Goal: Task Accomplishment & Management: Complete application form

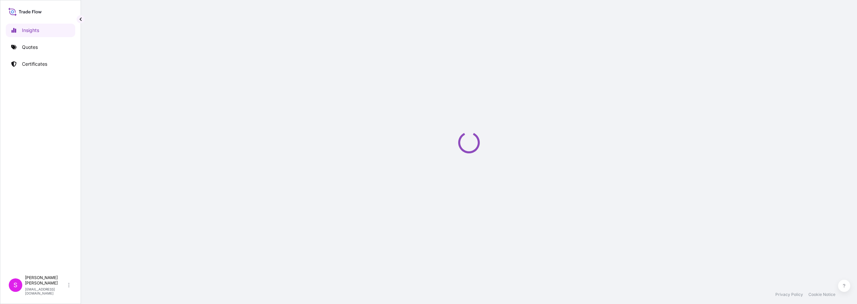
select select "2025"
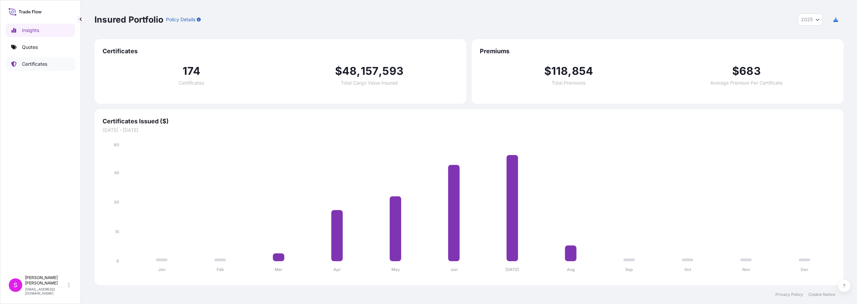
click at [36, 64] on p "Certificates" at bounding box center [34, 64] width 25 height 7
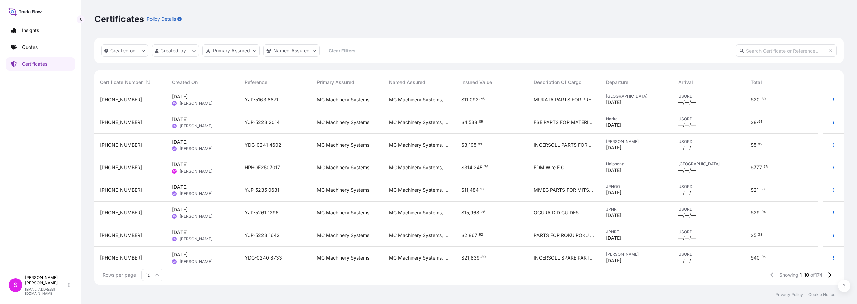
scroll to position [55, 0]
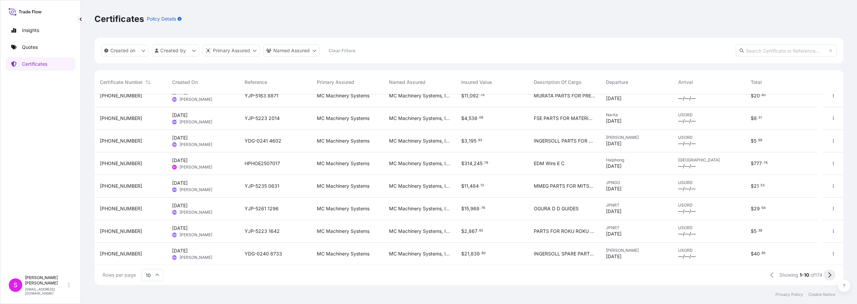
click at [830, 276] on icon at bounding box center [829, 275] width 3 height 5
click at [830, 274] on icon at bounding box center [830, 275] width 4 height 6
click at [829, 274] on icon at bounding box center [829, 275] width 3 height 5
click at [828, 275] on icon at bounding box center [830, 275] width 4 height 6
click at [830, 277] on icon at bounding box center [830, 275] width 4 height 6
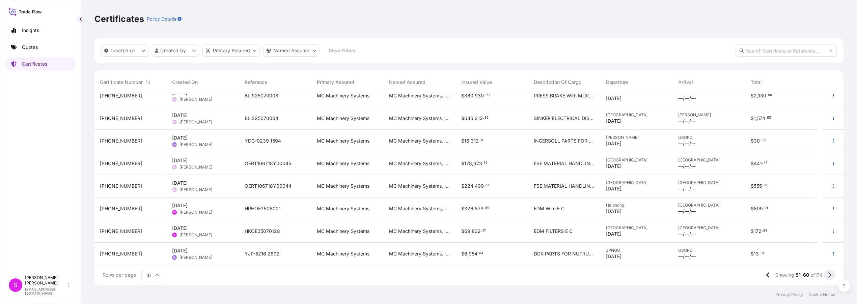
click at [828, 276] on icon at bounding box center [830, 275] width 4 height 6
click at [828, 274] on icon at bounding box center [830, 275] width 4 height 6
click at [830, 275] on icon at bounding box center [830, 275] width 4 height 6
click at [829, 276] on icon at bounding box center [830, 275] width 4 height 6
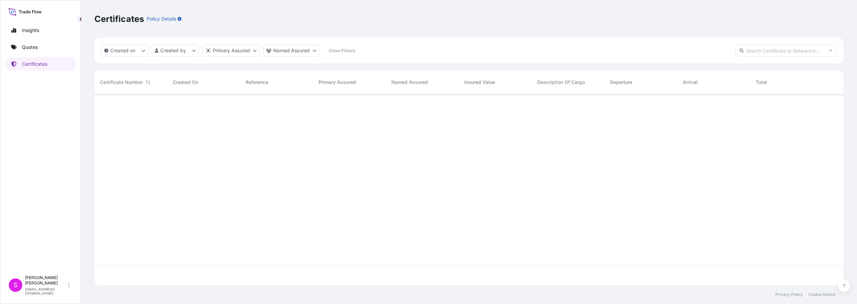
scroll to position [0, 0]
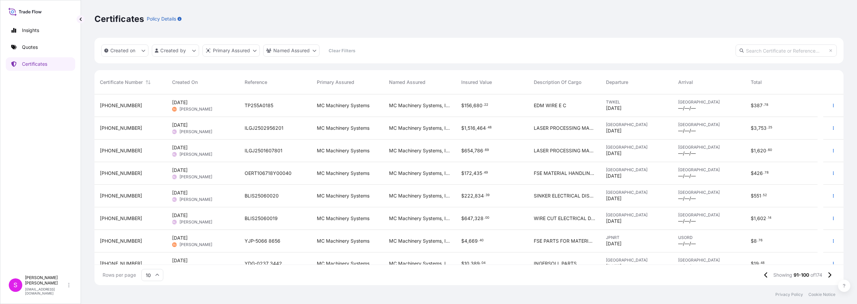
click at [250, 103] on span "TP255A0185" at bounding box center [259, 105] width 29 height 7
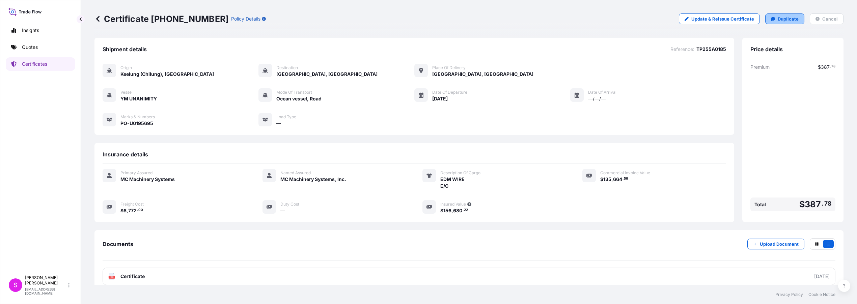
click at [790, 18] on p "Duplicate" at bounding box center [788, 19] width 21 height 7
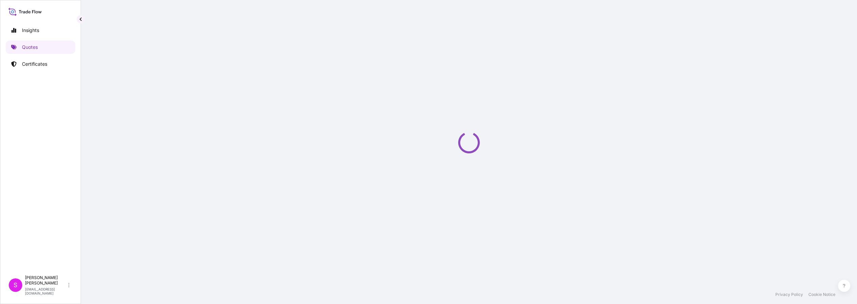
select select "Ocean Vessel"
select select "Road / [GEOGRAPHIC_DATA]"
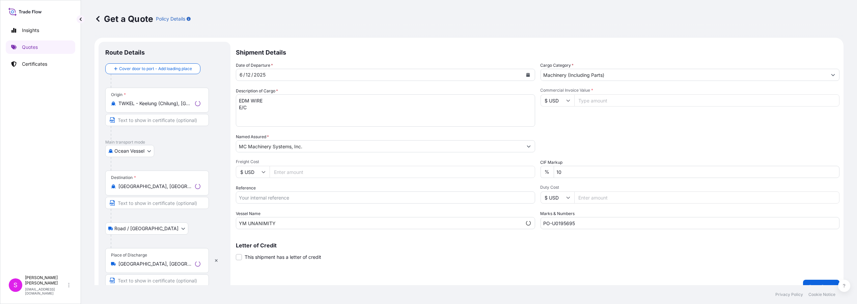
scroll to position [10, 0]
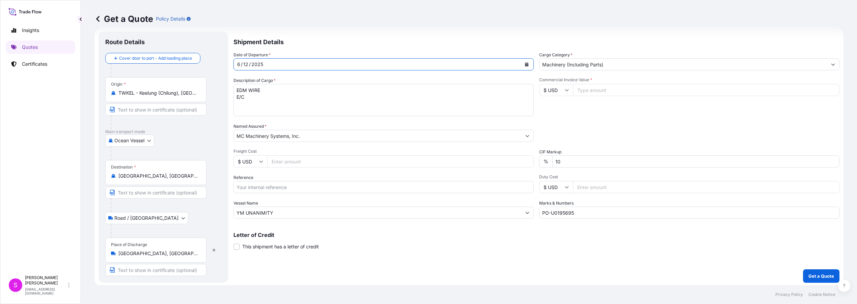
click at [525, 63] on icon "Calendar" at bounding box center [527, 64] width 4 height 4
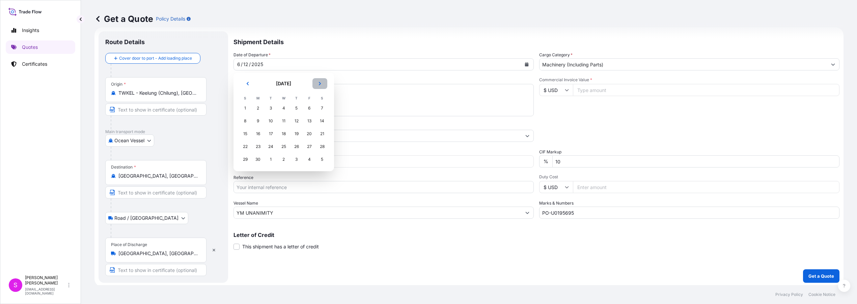
click at [321, 86] on button "Next" at bounding box center [319, 83] width 15 height 11
click at [323, 122] on div "9" at bounding box center [322, 121] width 12 height 12
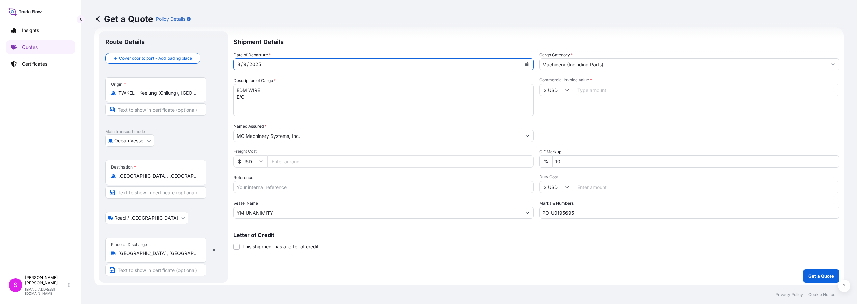
click at [286, 162] on input "Freight Cost" at bounding box center [400, 162] width 267 height 12
type input "6157.00"
drag, startPoint x: 267, startPoint y: 187, endPoint x: 270, endPoint y: 188, distance: 3.6
click at [267, 187] on input "Reference" at bounding box center [383, 187] width 300 height 12
type input "TP257A01678"
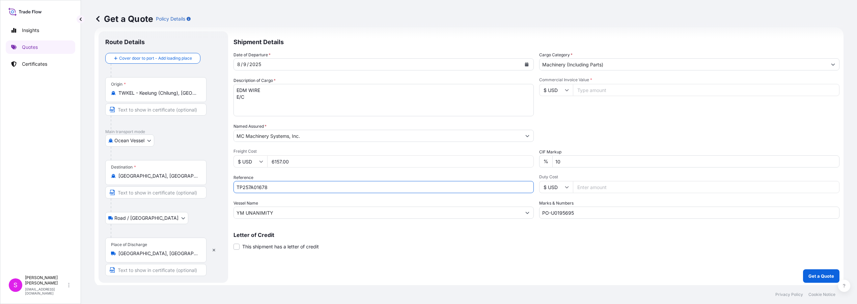
click at [275, 211] on input "YM UNANIMITY" at bounding box center [377, 213] width 287 height 12
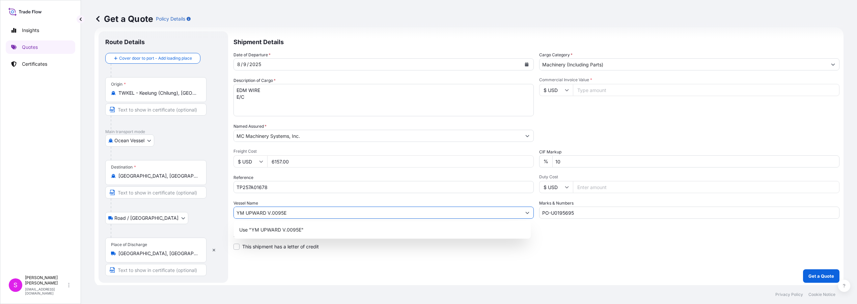
type input "YM UPWARD V.0095E"
click at [603, 91] on input "Commercial Invoice Value *" at bounding box center [706, 90] width 267 height 12
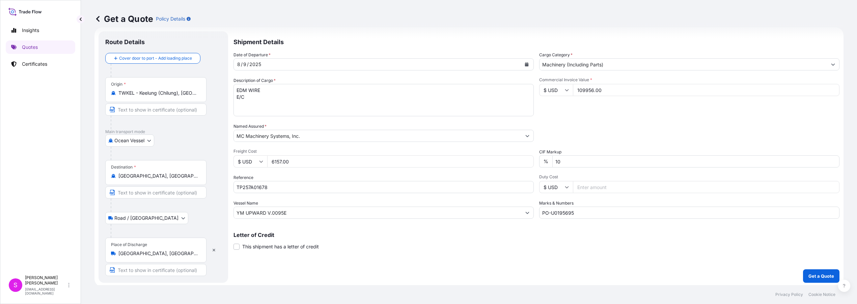
type input "109956.00"
click at [579, 213] on input "PO-U0195695" at bounding box center [689, 213] width 300 height 12
type input "PO-U0197007"
click at [809, 273] on p "Get a Quote" at bounding box center [821, 276] width 26 height 7
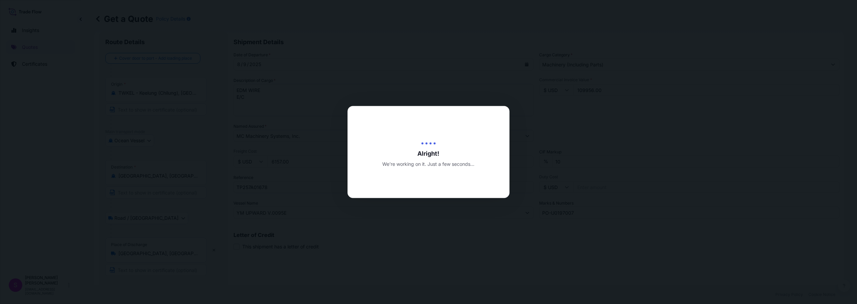
type input "[DATE]"
select select "Ocean Vessel"
select select "Road / [GEOGRAPHIC_DATA]"
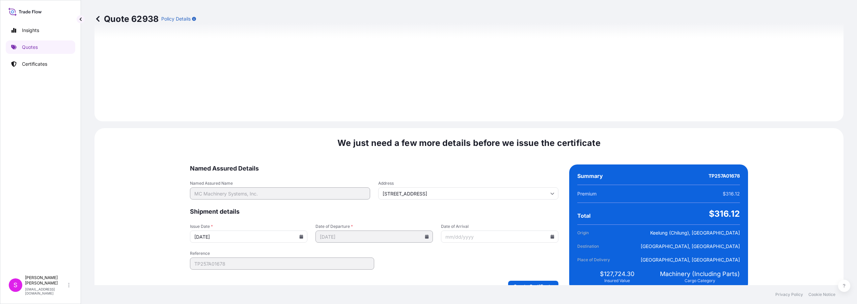
scroll to position [801, 0]
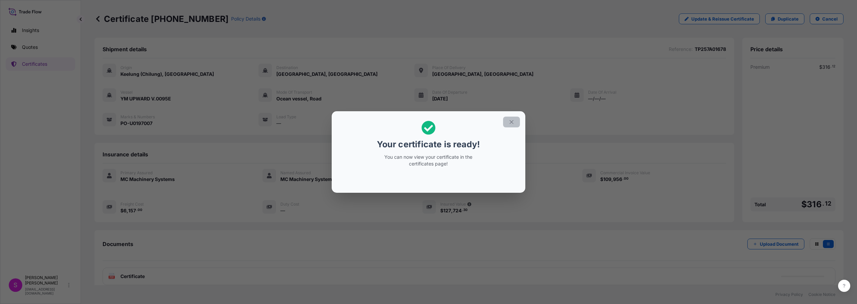
click at [513, 120] on icon "button" at bounding box center [511, 122] width 6 height 6
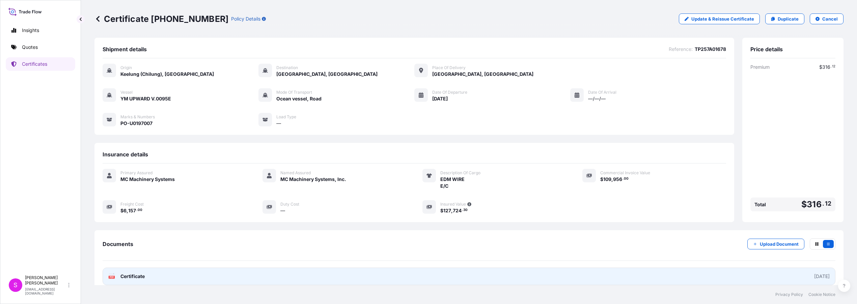
click at [120, 277] on span "Certificate" at bounding box center [132, 276] width 24 height 7
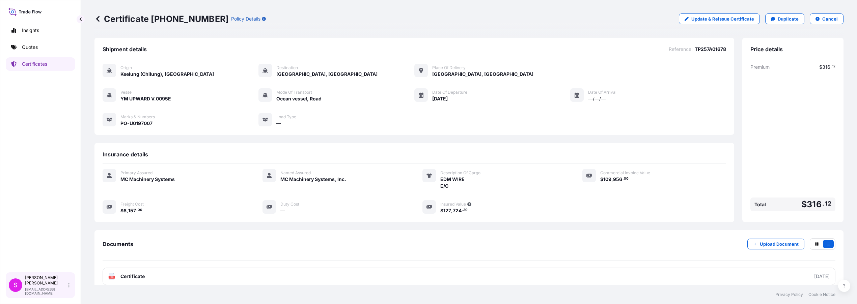
click at [33, 286] on p "[PERSON_NAME]" at bounding box center [46, 280] width 42 height 11
